Goal: Information Seeking & Learning: Check status

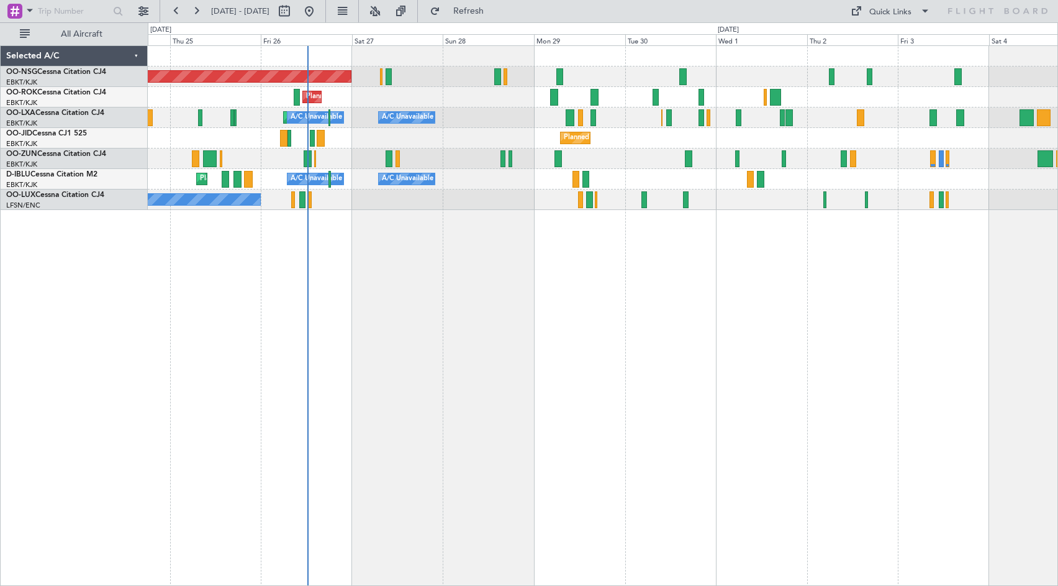
click at [538, 402] on div "Planned Maint [GEOGRAPHIC_DATA] ([GEOGRAPHIC_DATA]) Planned Maint [GEOGRAPHIC_D…" at bounding box center [603, 315] width 911 height 540
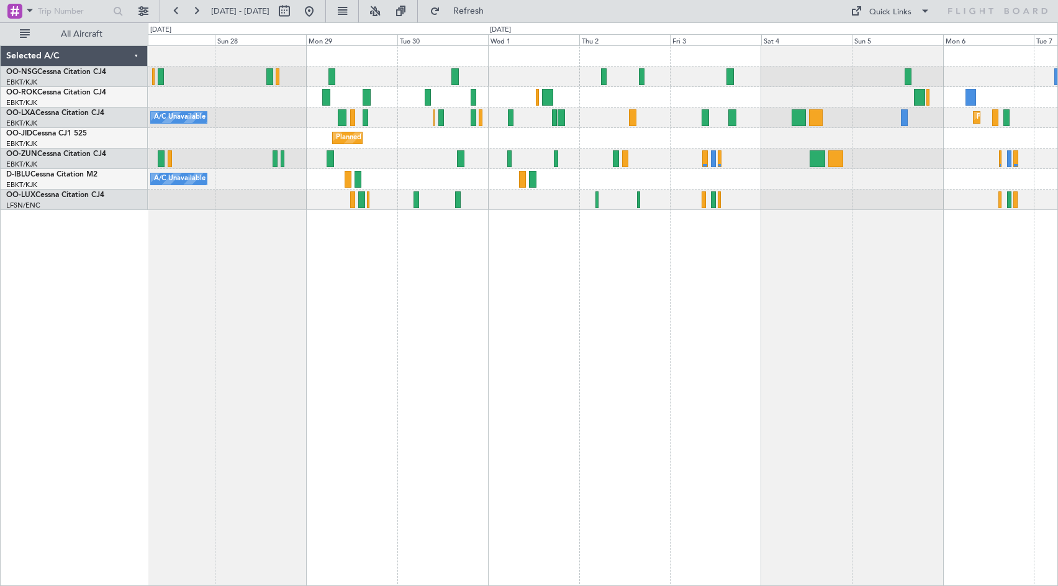
click at [766, 198] on div "Planned Maint [GEOGRAPHIC_DATA] ([GEOGRAPHIC_DATA]) Planned Maint [GEOGRAPHIC_D…" at bounding box center [603, 128] width 910 height 164
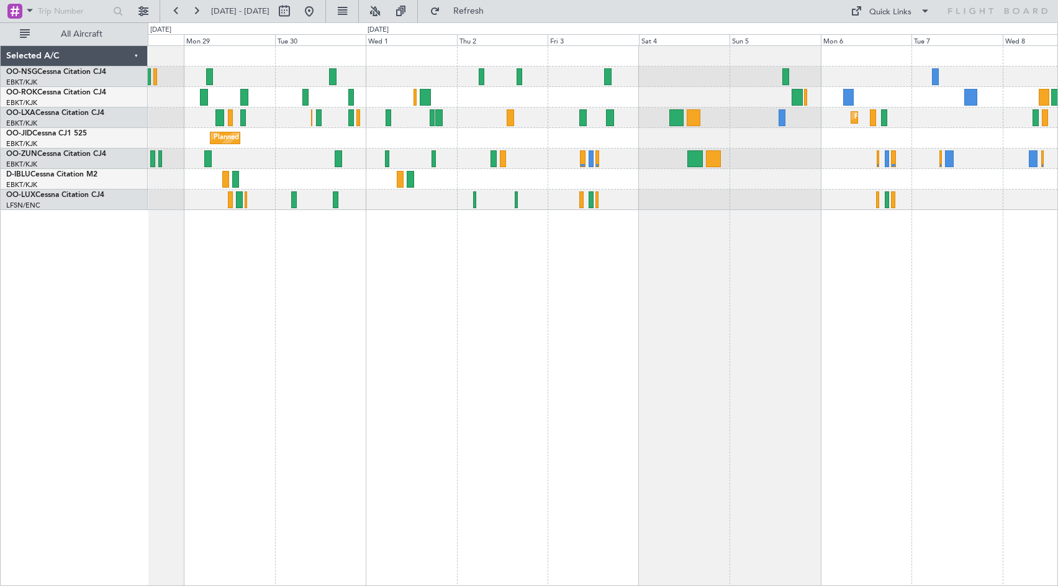
click at [778, 196] on div "Planned Maint [GEOGRAPHIC_DATA] ([GEOGRAPHIC_DATA]) Planned Maint [GEOGRAPHIC_D…" at bounding box center [603, 128] width 910 height 164
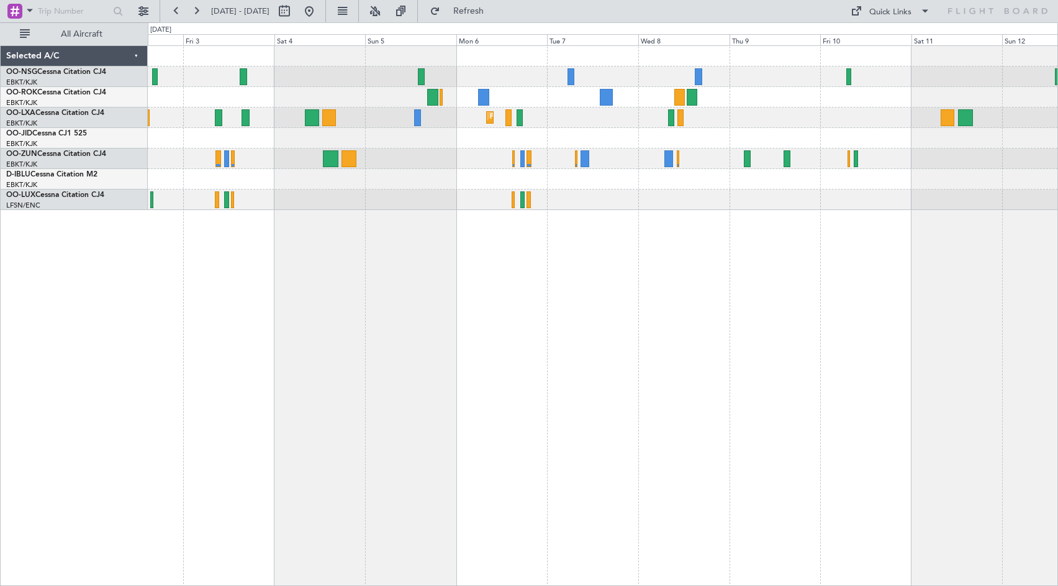
click at [571, 147] on div "Planned Maint Kortrijk-[GEOGRAPHIC_DATA]" at bounding box center [603, 128] width 910 height 164
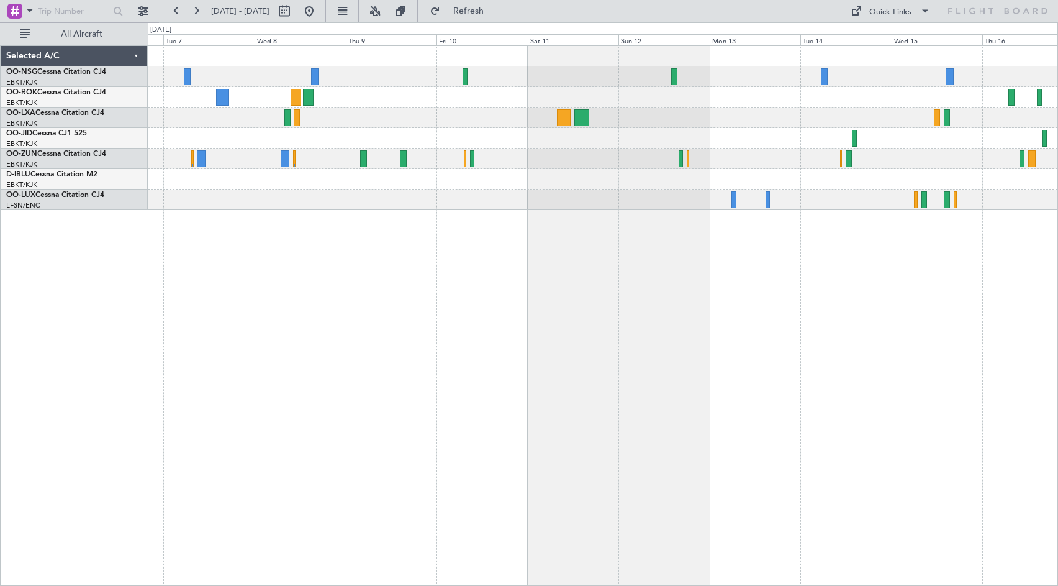
click at [555, 102] on div at bounding box center [603, 97] width 910 height 20
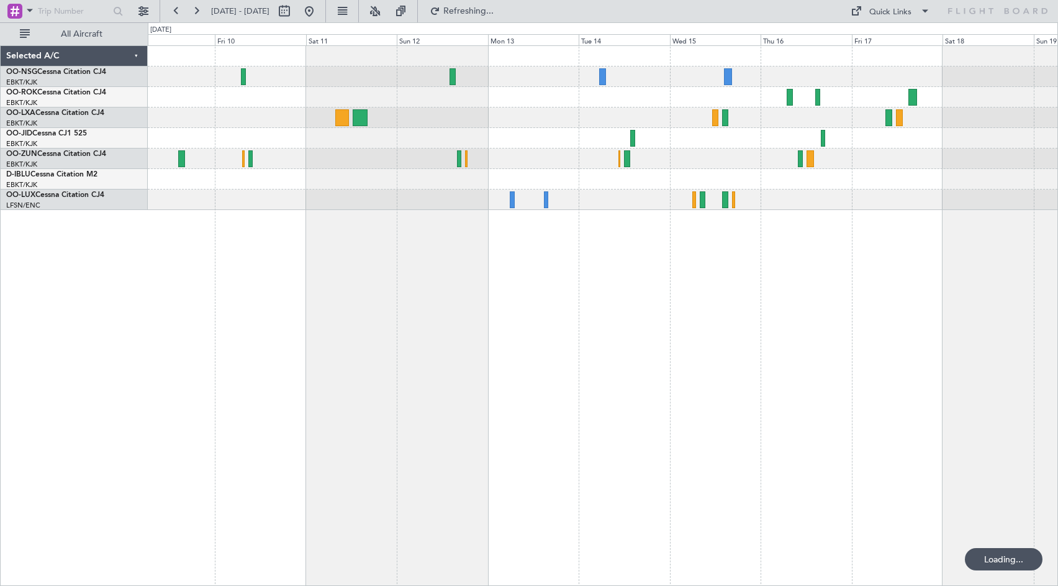
click at [464, 118] on div at bounding box center [603, 128] width 910 height 164
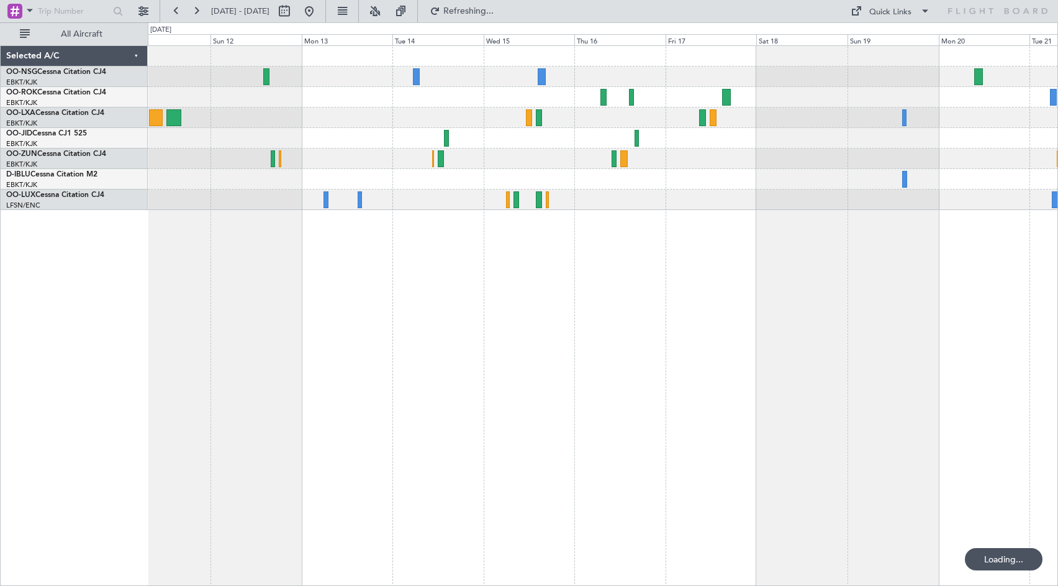
click at [390, 130] on div at bounding box center [603, 128] width 910 height 164
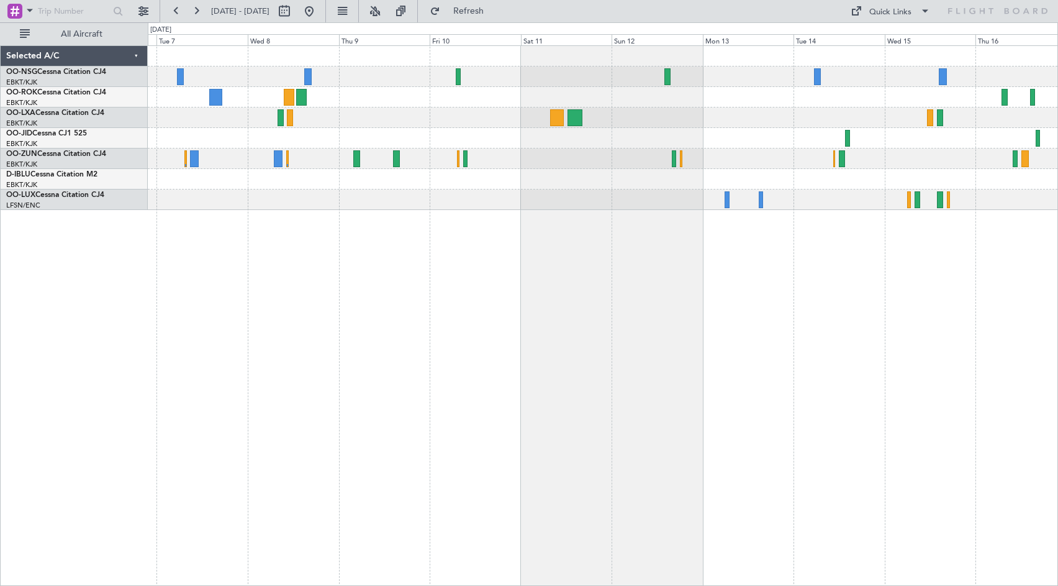
click at [755, 319] on div "Planned Maint Kortrijk-[GEOGRAPHIC_DATA]" at bounding box center [603, 315] width 911 height 540
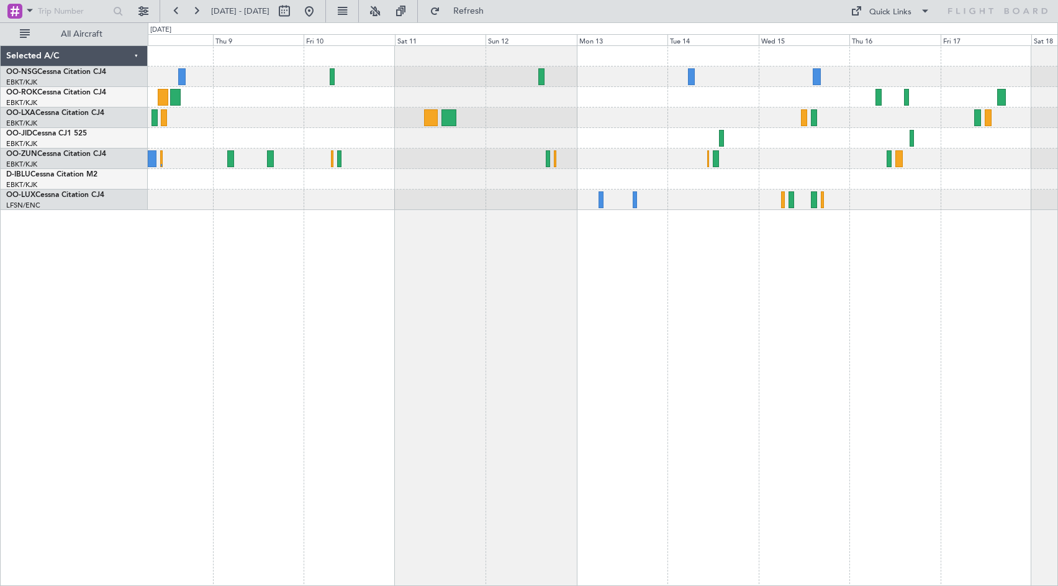
click at [540, 313] on div "Planned Maint Kortrijk-[GEOGRAPHIC_DATA]" at bounding box center [603, 315] width 911 height 540
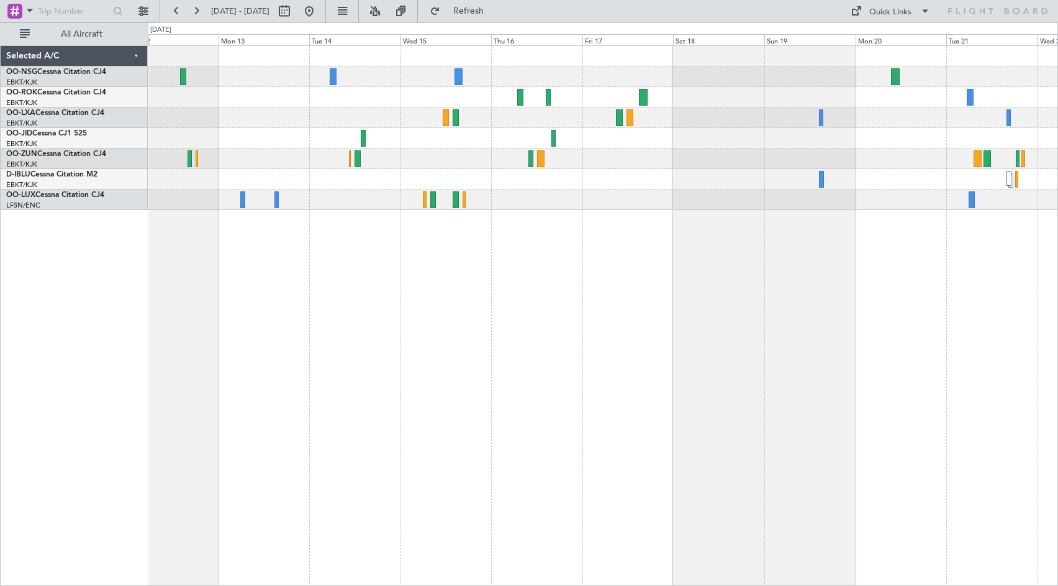
click at [249, 339] on div "No Crew No Crew" at bounding box center [603, 315] width 911 height 540
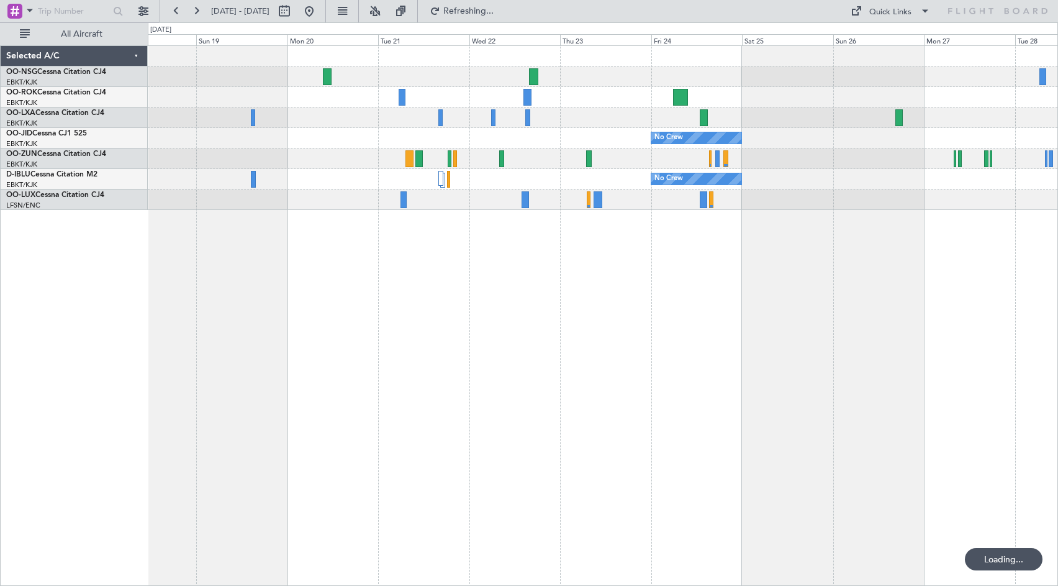
click at [320, 303] on div "No Crew No Crew" at bounding box center [603, 315] width 911 height 540
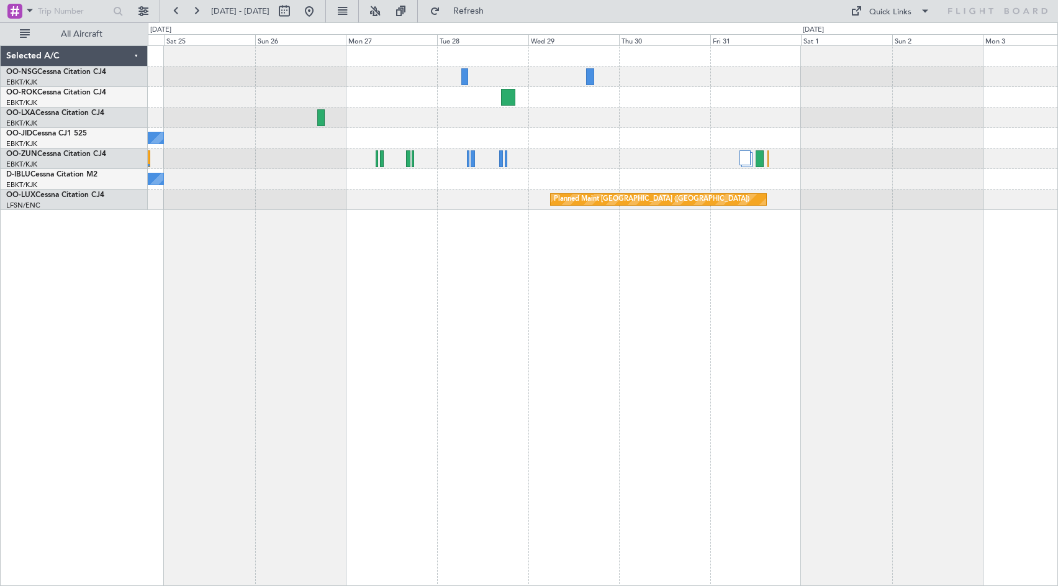
click at [301, 82] on div "No Crew No Crew Planned Maint [GEOGRAPHIC_DATA] ([GEOGRAPHIC_DATA]) Planned Mai…" at bounding box center [603, 128] width 910 height 164
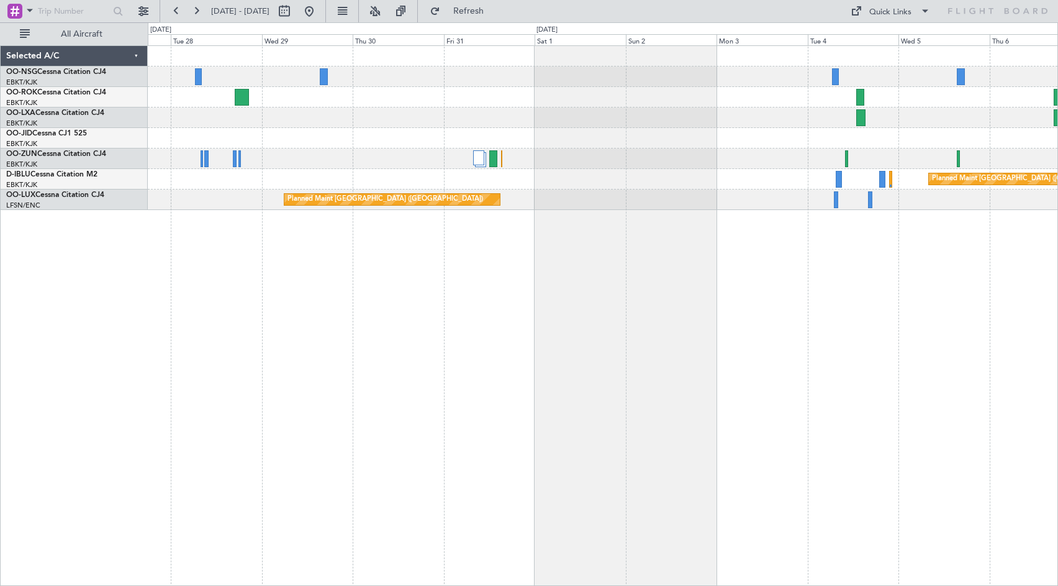
click at [235, 134] on div "Planned Maint Kortrijk-[GEOGRAPHIC_DATA] Planned Maint [GEOGRAPHIC_DATA] ([GEOG…" at bounding box center [603, 128] width 910 height 164
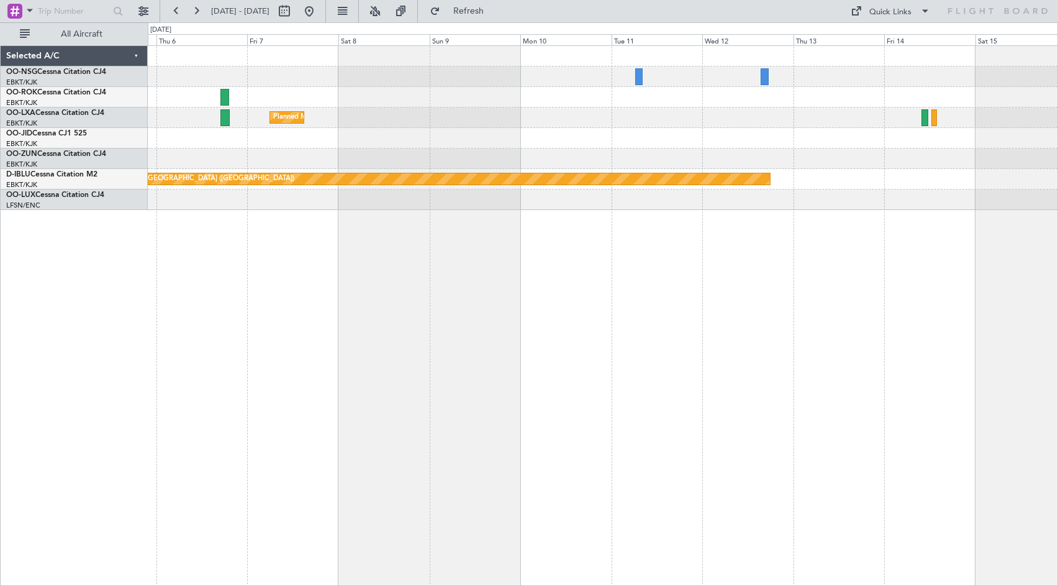
click at [352, 258] on div "Planned Maint Kortrijk-[GEOGRAPHIC_DATA] Planned Maint [GEOGRAPHIC_DATA] ([GEOG…" at bounding box center [603, 315] width 911 height 540
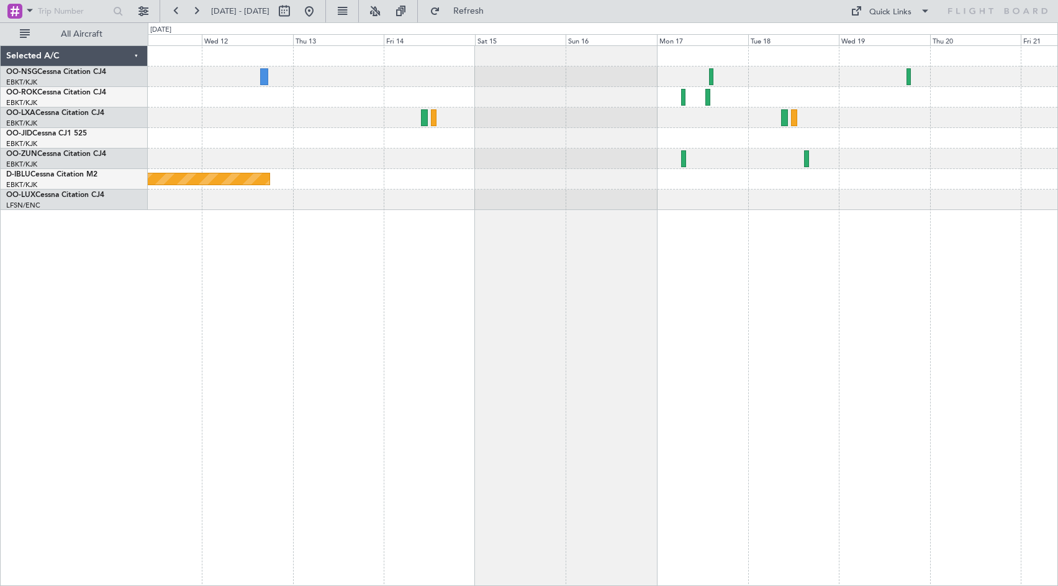
click at [172, 244] on div "Planned Maint [GEOGRAPHIC_DATA] ([GEOGRAPHIC_DATA])" at bounding box center [603, 315] width 911 height 540
